Goal: Transaction & Acquisition: Purchase product/service

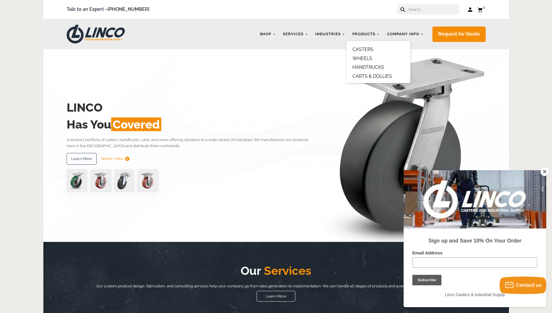
click at [373, 66] on link "HANDTRUCKS" at bounding box center [369, 67] width 32 height 6
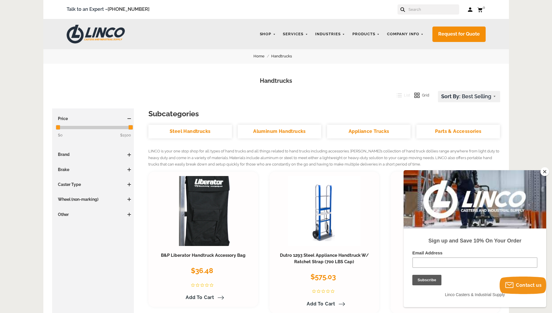
click at [544, 171] on button "Close" at bounding box center [545, 171] width 9 height 9
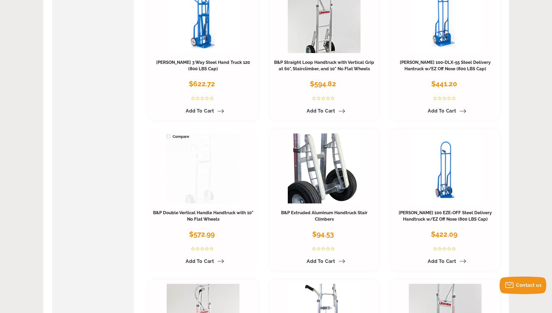
scroll to position [349, 0]
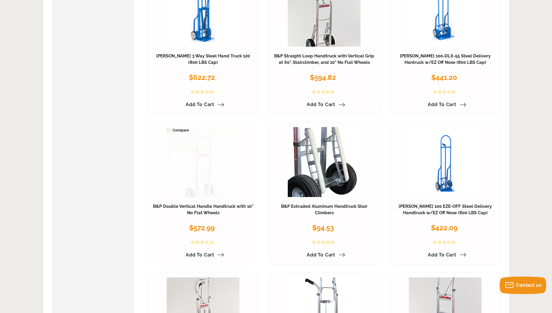
click at [209, 164] on link at bounding box center [203, 162] width 73 height 70
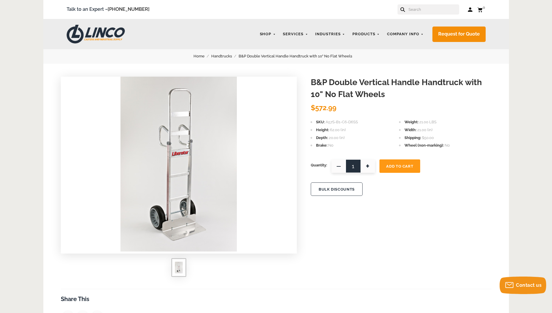
click at [367, 165] on span "+" at bounding box center [368, 165] width 15 height 13
click at [369, 166] on span "+" at bounding box center [368, 165] width 15 height 13
type input "4"
click at [398, 167] on span "Add To Cart" at bounding box center [399, 166] width 27 height 4
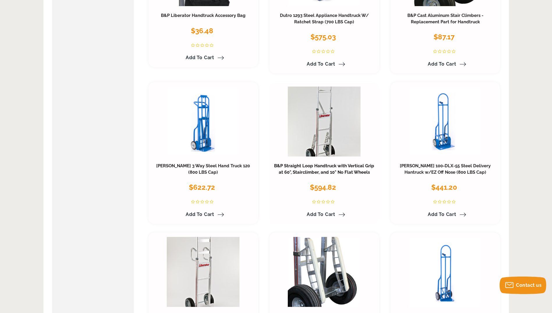
scroll to position [233, 0]
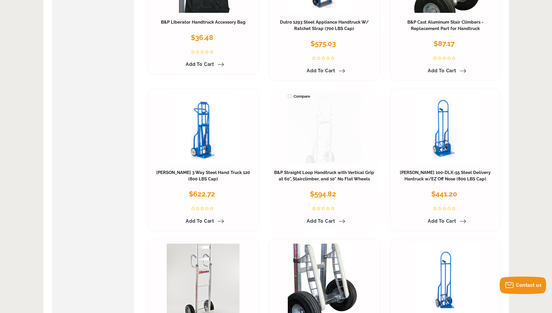
click at [317, 130] on link at bounding box center [324, 128] width 73 height 70
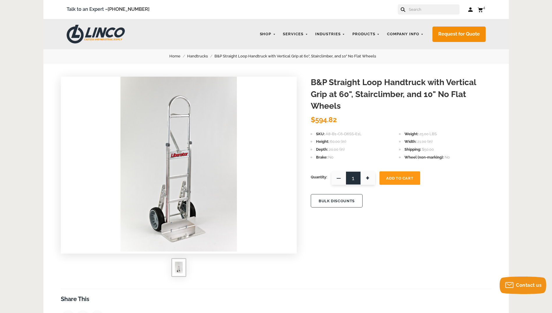
click at [368, 179] on span "+" at bounding box center [368, 177] width 15 height 13
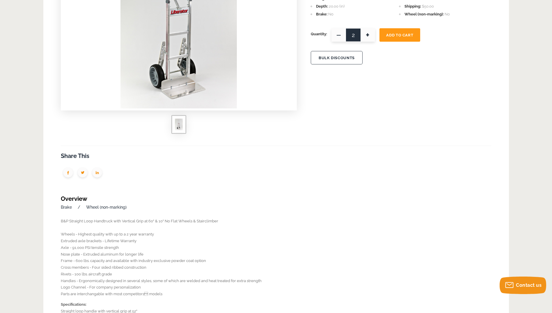
scroll to position [29, 0]
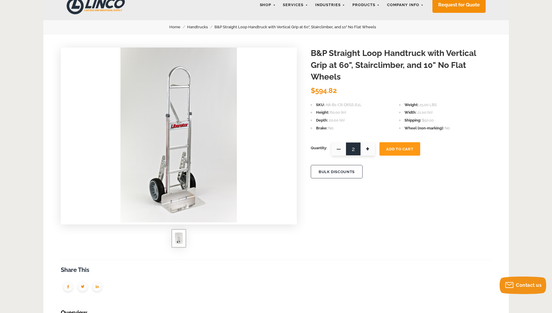
click at [181, 198] on img at bounding box center [179, 134] width 116 height 175
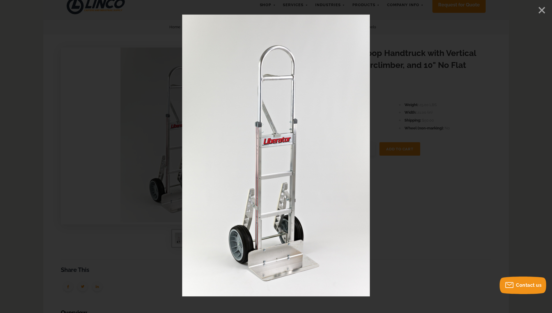
click at [541, 8] on icon "Close" at bounding box center [542, 10] width 9 height 9
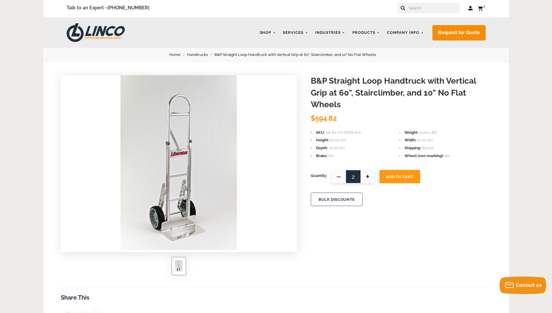
scroll to position [0, 0]
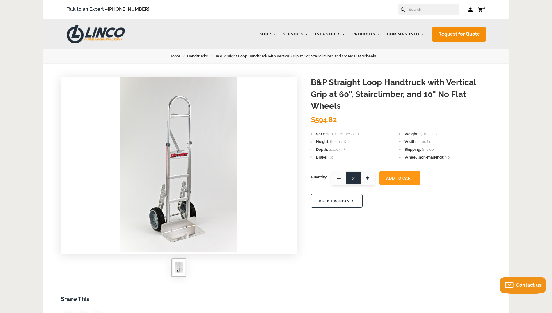
click at [370, 181] on span "+" at bounding box center [368, 177] width 15 height 13
type input "3"
click at [402, 178] on span "Add To Cart" at bounding box center [399, 178] width 27 height 4
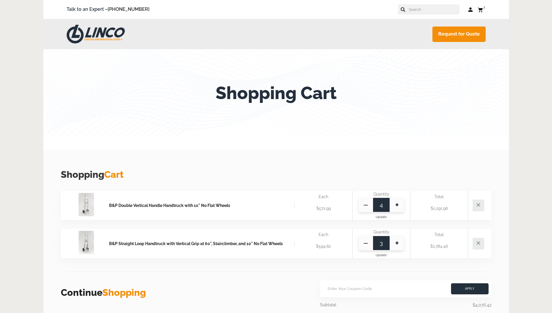
drag, startPoint x: 0, startPoint y: 0, endPoint x: 481, endPoint y: 8, distance: 480.6
click at [481, 8] on icon at bounding box center [480, 9] width 5 height 5
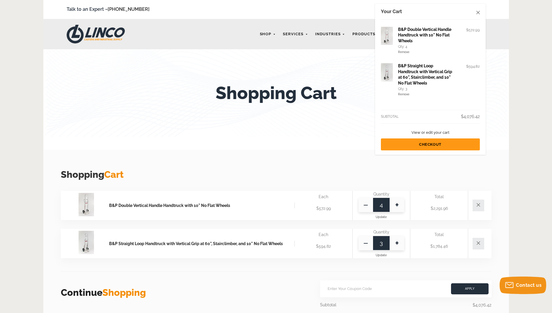
click at [430, 134] on span "View or edit your cart" at bounding box center [431, 132] width 38 height 4
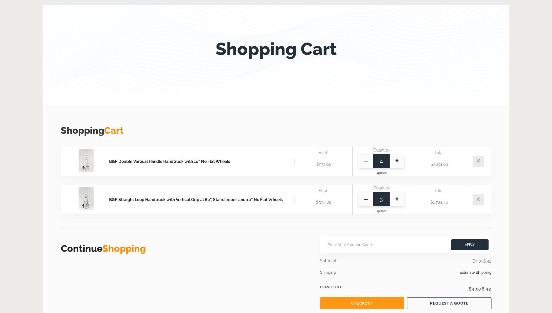
scroll to position [58, 0]
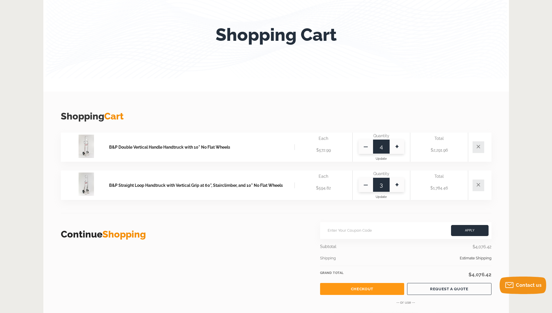
click at [365, 144] on span "—" at bounding box center [366, 146] width 15 height 15
type input "3"
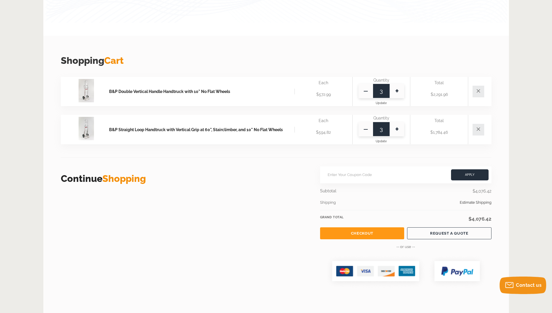
scroll to position [116, 0]
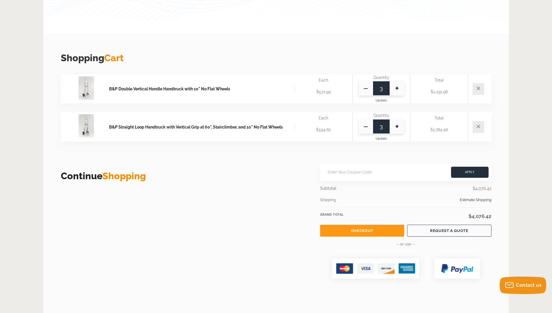
click at [358, 229] on link "Checkout" at bounding box center [362, 231] width 84 height 12
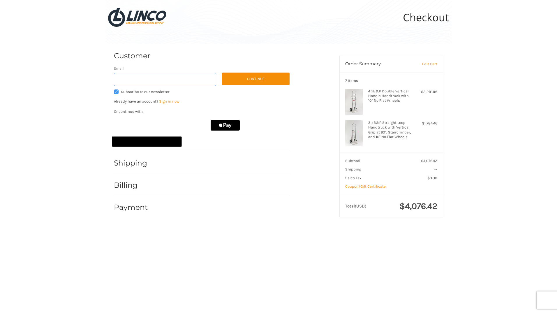
click at [139, 82] on input "Email" at bounding box center [165, 79] width 103 height 13
type input "[EMAIL_ADDRESS][DOMAIN_NAME]"
click at [251, 77] on button "Continue" at bounding box center [256, 79] width 68 height 13
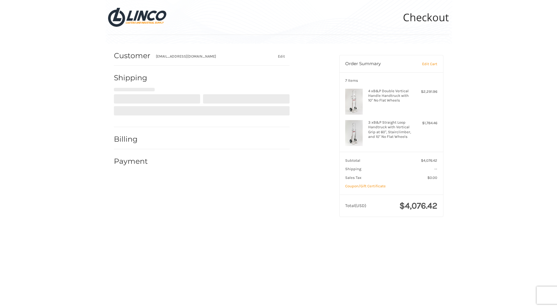
select select "US"
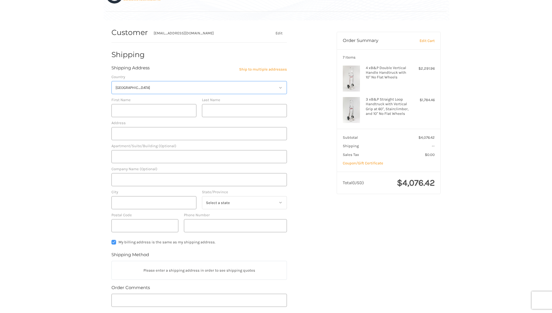
scroll to position [32, 0]
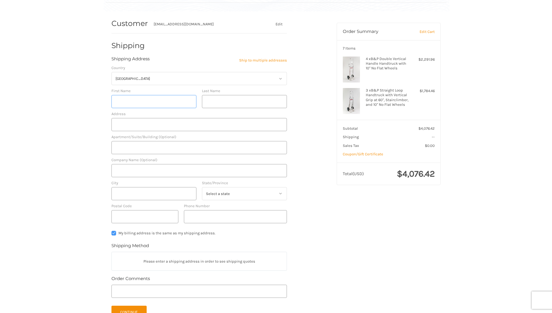
click at [159, 101] on input "First Name" at bounding box center [154, 101] width 85 height 13
type input "[PERSON_NAME]"
type input "301 E Vienna Ave, Milwaukee WI 53212"
type input "Johnson Brothers"
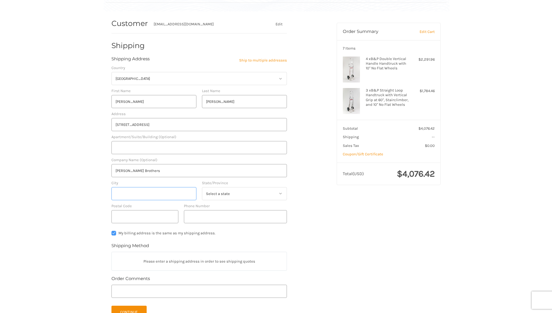
type input "Milwaukee, WI"
select select "WI"
type input "53212"
type input "18088290280"
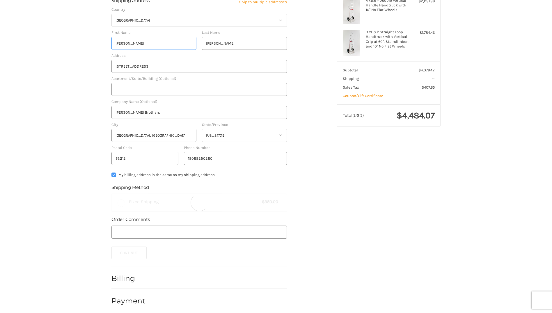
scroll to position [94, 0]
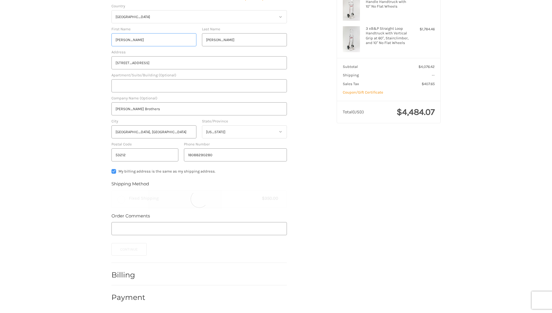
radio input "true"
click at [123, 248] on button "Continue" at bounding box center [129, 249] width 35 height 13
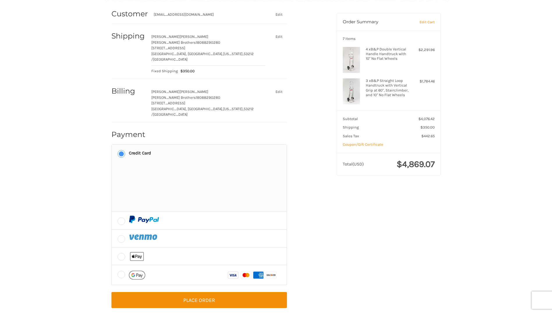
scroll to position [38, 0]
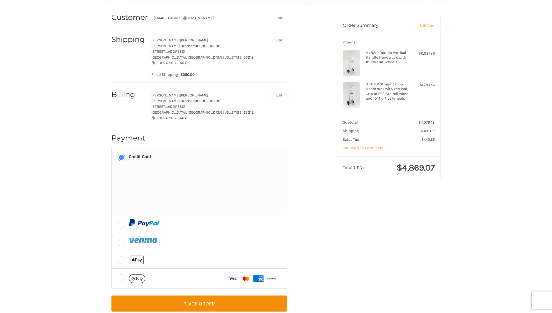
click at [279, 91] on button "Edit" at bounding box center [279, 95] width 16 height 8
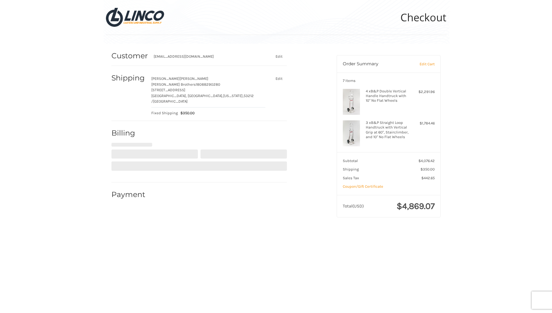
select select "US"
select select "WI"
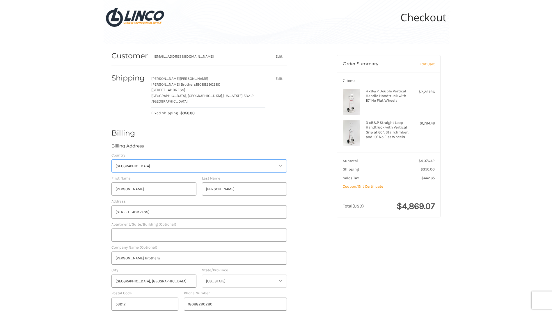
scroll to position [49, 0]
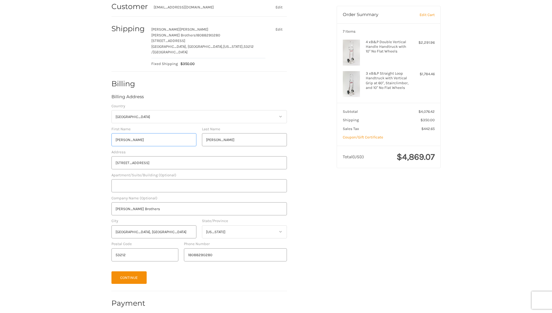
click at [153, 133] on input "Jessica" at bounding box center [154, 139] width 85 height 13
click at [273, 156] on input "301 E Vienna Ave, Milwaukee WI 53212" at bounding box center [200, 162] width 176 height 13
drag, startPoint x: 251, startPoint y: 158, endPoint x: 91, endPoint y: 157, distance: 159.6
click at [91, 157] on div "Customer thehulsers@gmail.com Edit Shipping Jessica Hulser Johnson Brothers 180…" at bounding box center [276, 156] width 552 height 324
type input "8401 West Poplar Drive"
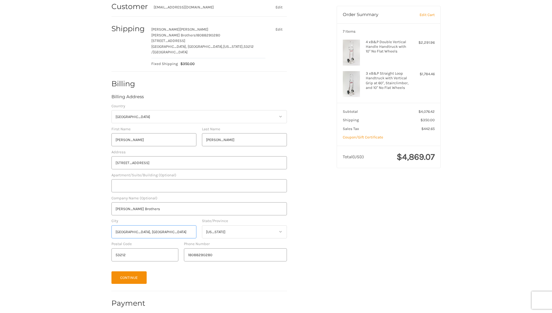
click at [168, 228] on input "Milwaukee, WI" at bounding box center [154, 231] width 85 height 13
drag, startPoint x: 164, startPoint y: 227, endPoint x: 95, endPoint y: 224, distance: 69.4
click at [95, 224] on div "Customer thehulsers@gmail.com Edit Shipping Jessica Hulser Johnson Brothers 180…" at bounding box center [276, 156] width 552 height 324
type input "Mequon"
type input "53097"
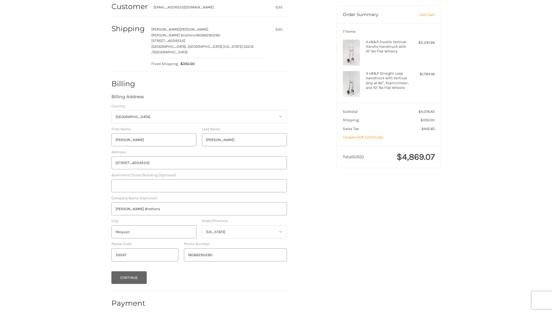
click at [140, 275] on button "Continue" at bounding box center [129, 277] width 35 height 13
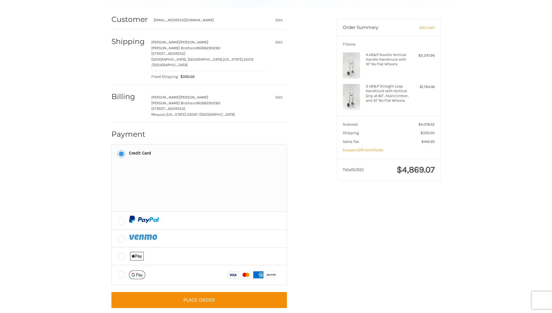
scroll to position [38, 0]
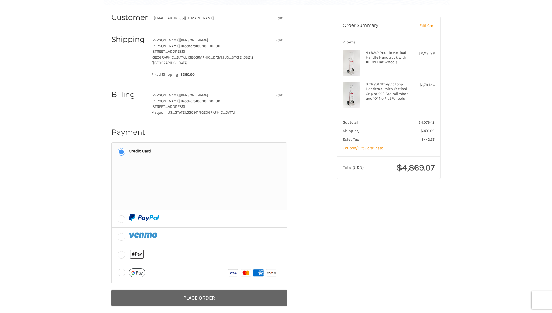
click at [182, 295] on button "Place Order" at bounding box center [200, 298] width 176 height 16
